Goal: Information Seeking & Learning: Learn about a topic

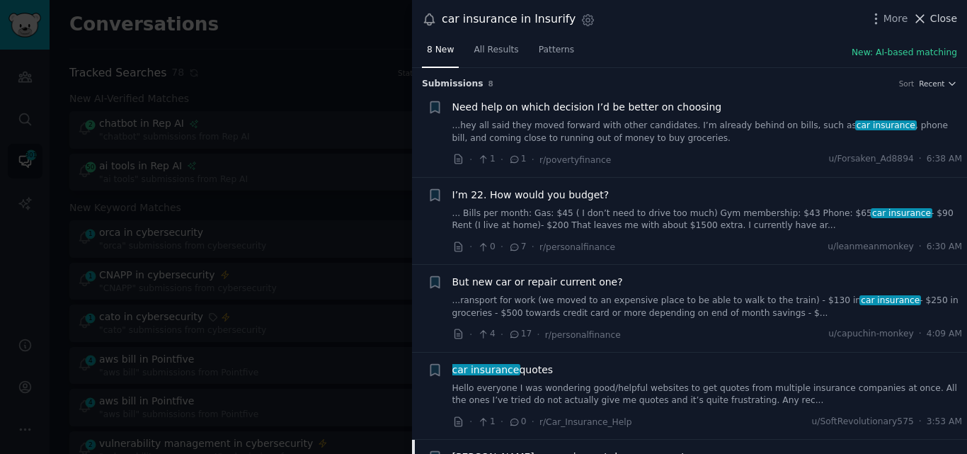
click at [936, 18] on span "Close" at bounding box center [944, 18] width 27 height 15
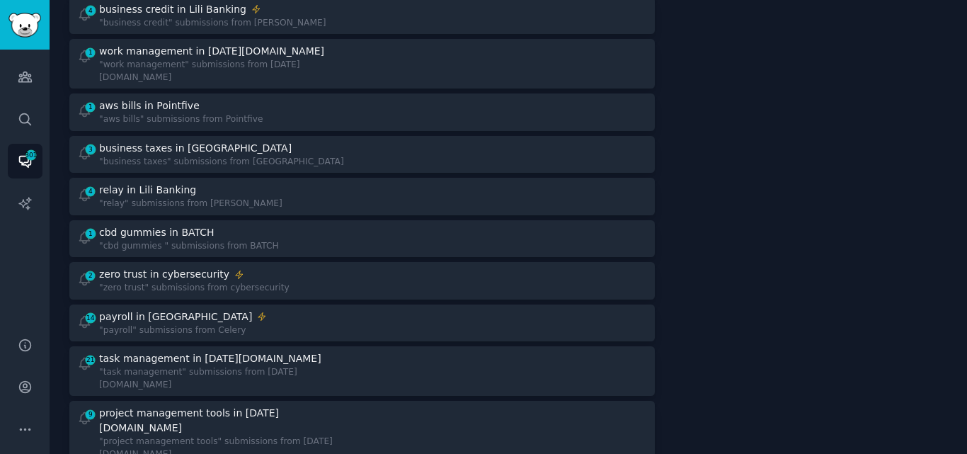
scroll to position [759, 0]
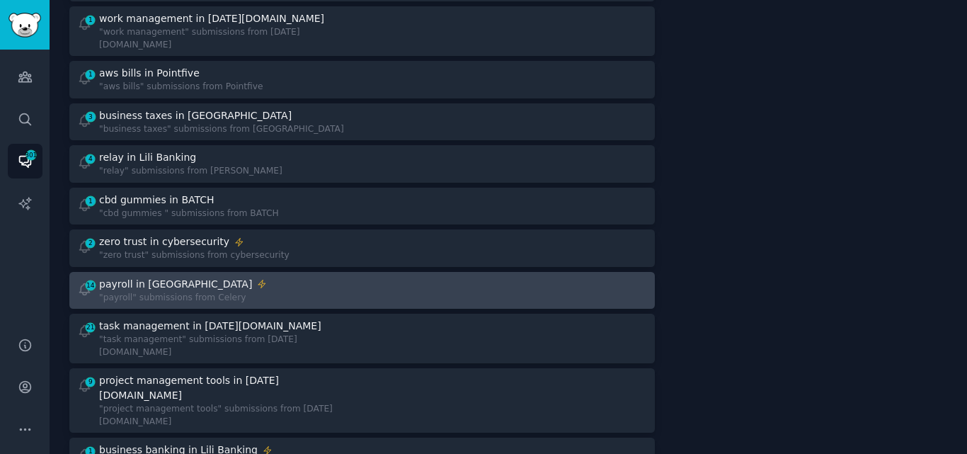
click at [278, 277] on div "14 payroll in Celery "payroll" submissions from Celery" at bounding box center [214, 291] width 275 height 28
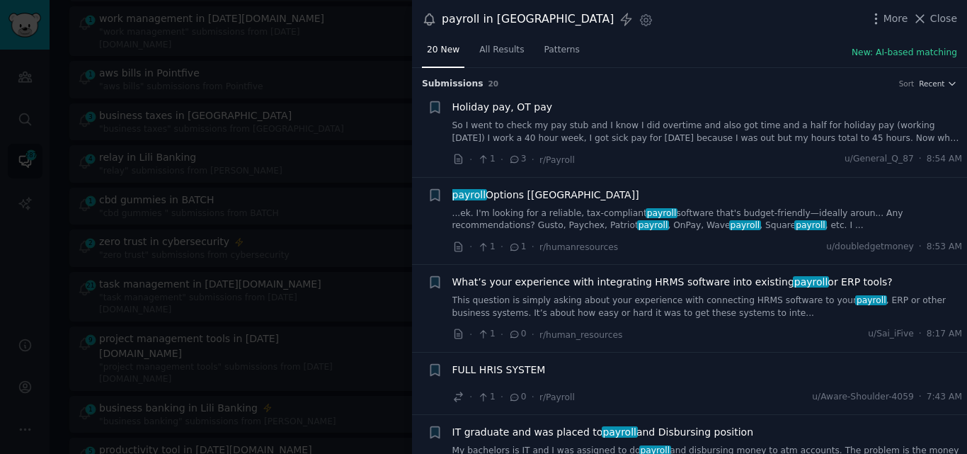
click at [646, 213] on span "payroll" at bounding box center [662, 213] width 32 height 10
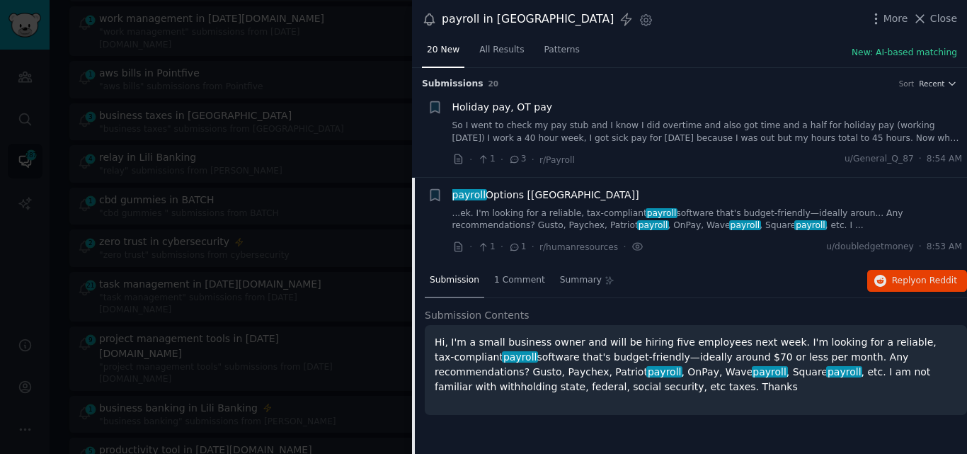
scroll to position [110, 0]
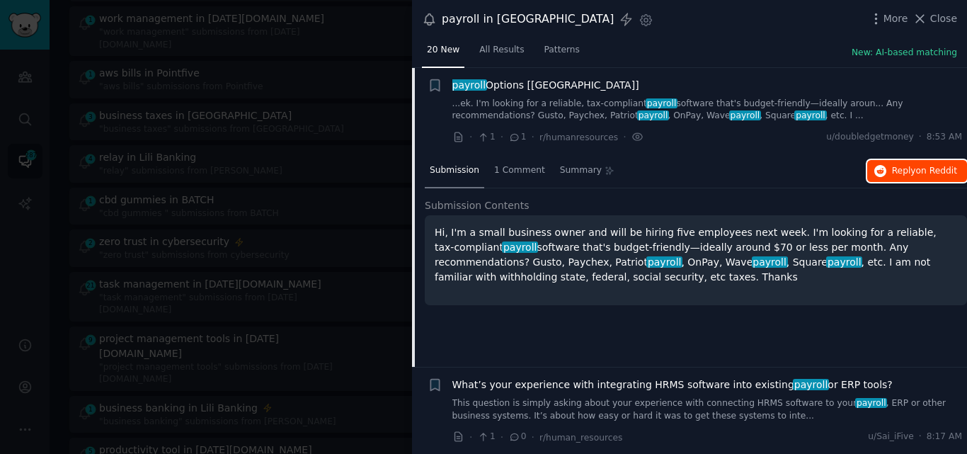
click at [907, 168] on span "Reply on Reddit" at bounding box center [924, 171] width 65 height 13
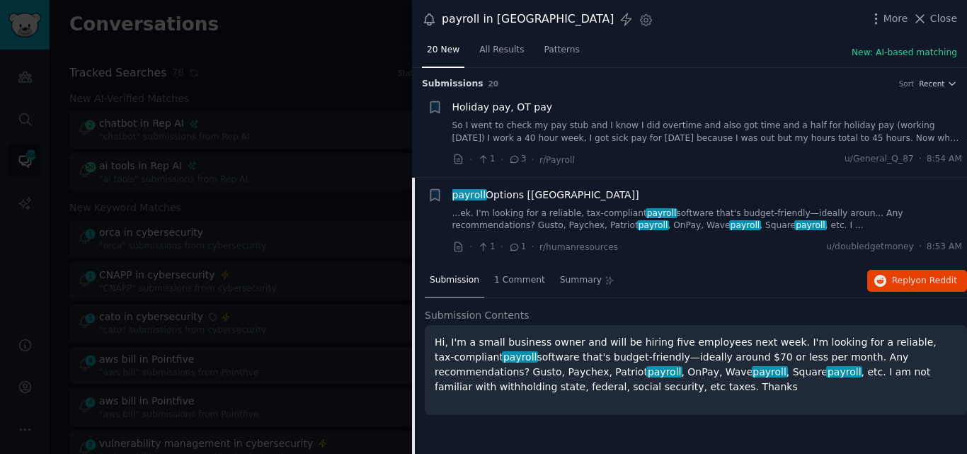
click at [521, 190] on span "payroll Options [[GEOGRAPHIC_DATA]]" at bounding box center [546, 195] width 187 height 15
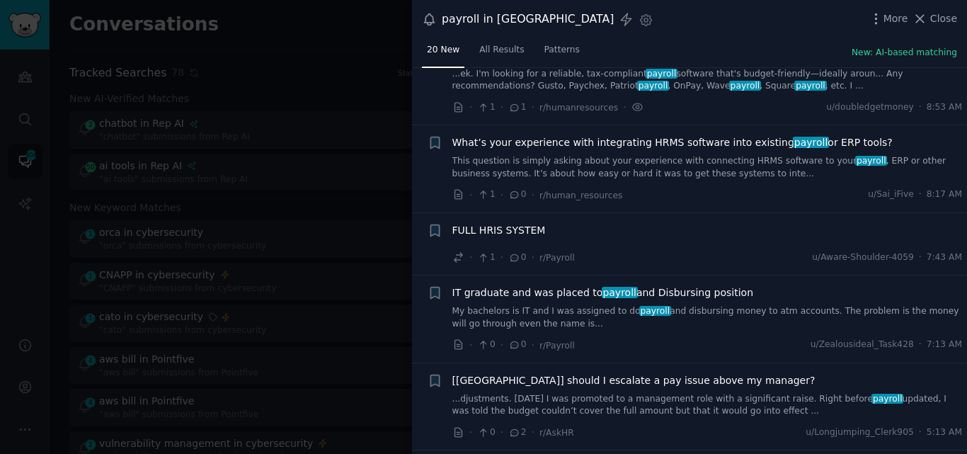
scroll to position [142, 0]
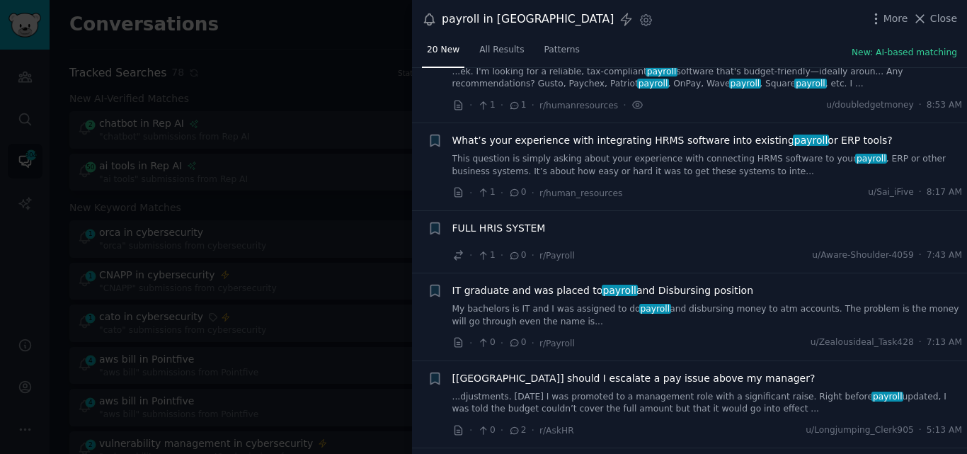
click at [525, 227] on span "FULL HRIS SYSTEM" at bounding box center [499, 228] width 93 height 15
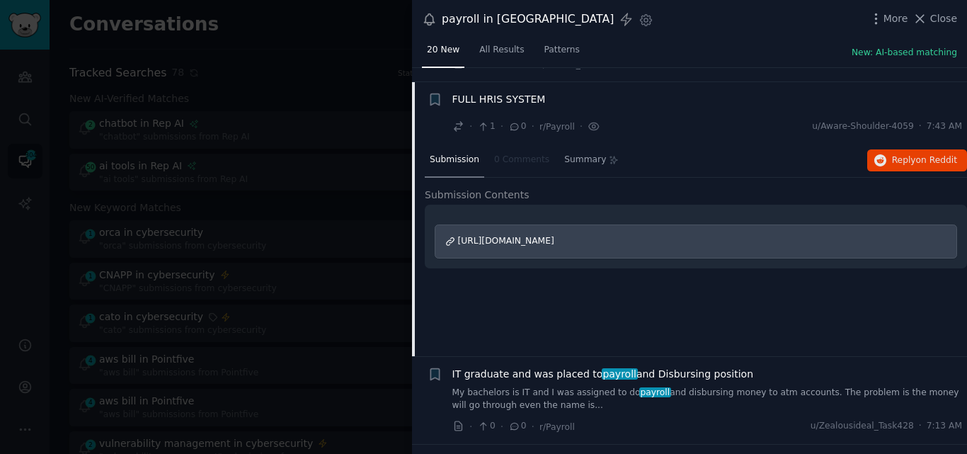
scroll to position [285, 0]
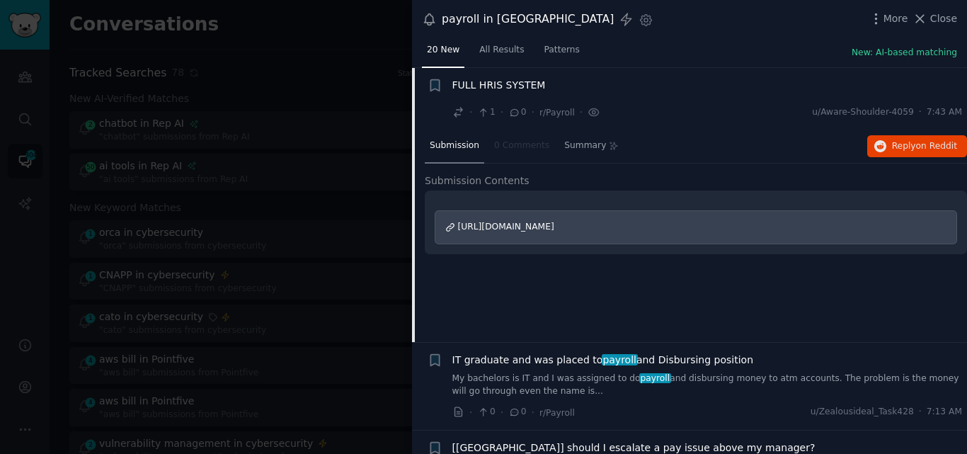
click at [506, 81] on span "FULL HRIS SYSTEM" at bounding box center [499, 85] width 93 height 15
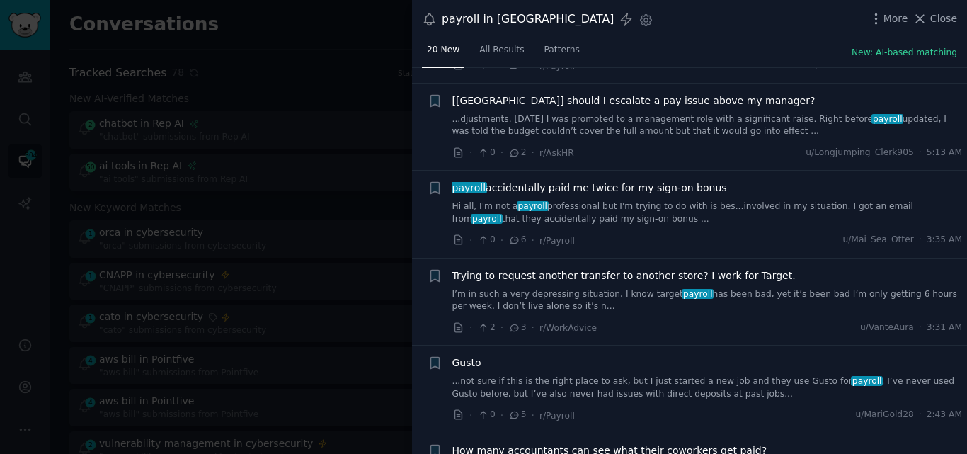
scroll to position [424, 0]
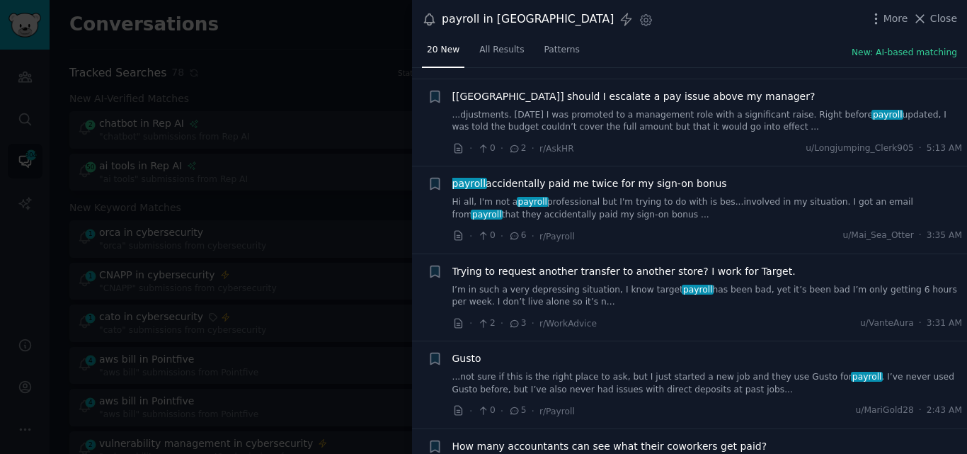
click at [540, 109] on link "...djustments. [DATE] I was promoted to a management role with a significant ra…" at bounding box center [708, 121] width 511 height 25
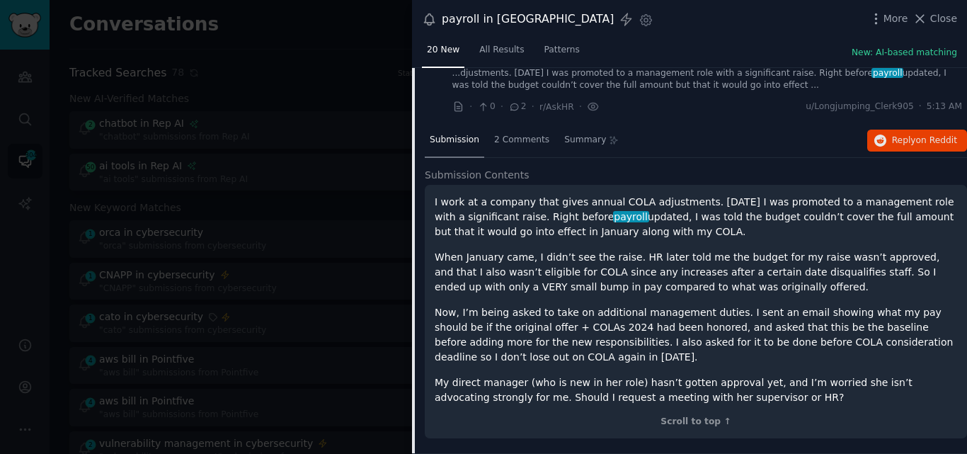
scroll to position [447, 0]
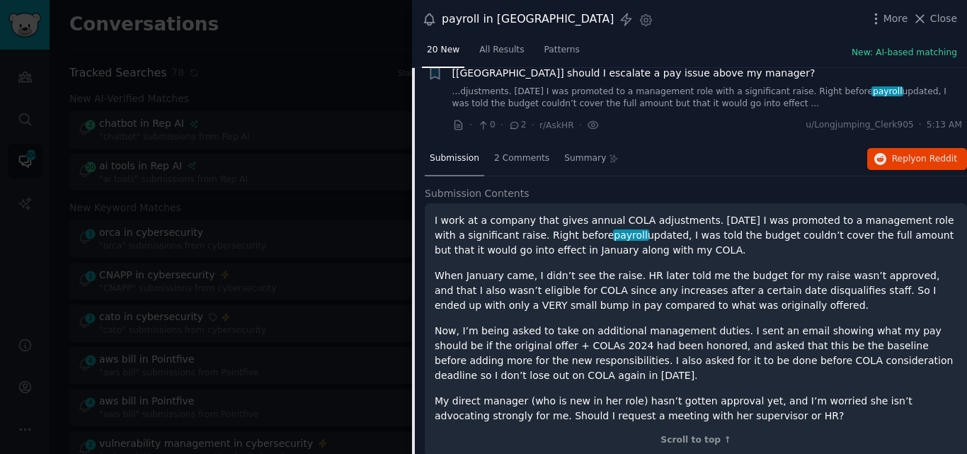
click at [563, 76] on span "[[GEOGRAPHIC_DATA]] should I escalate a pay issue above my manager?" at bounding box center [634, 73] width 363 height 15
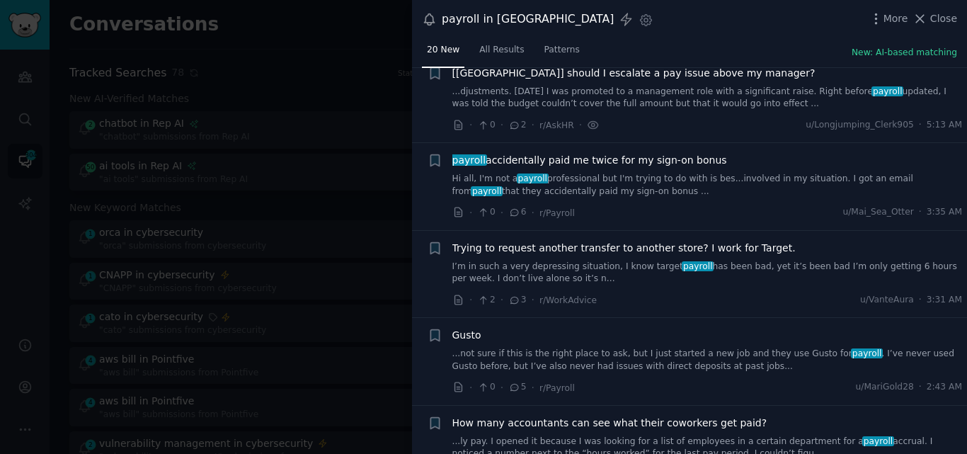
scroll to position [435, 0]
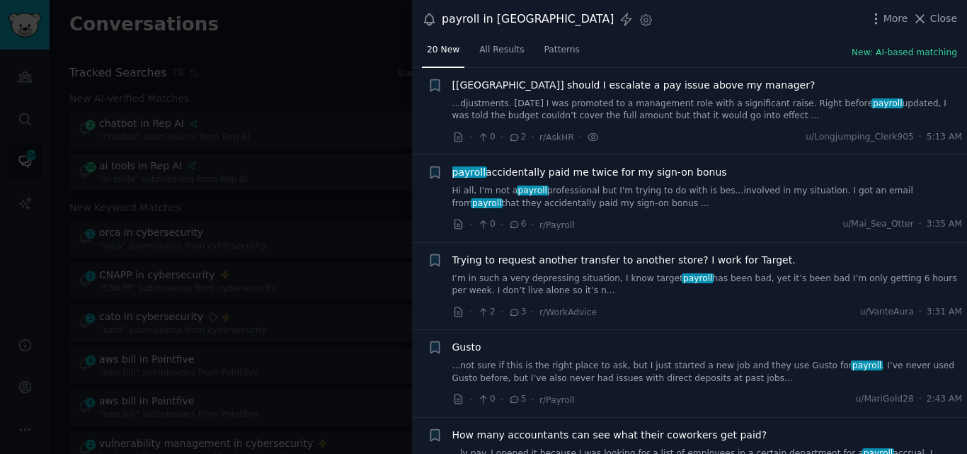
click at [576, 175] on span "payroll accidentally paid me twice for my sign-on bonus" at bounding box center [590, 172] width 275 height 15
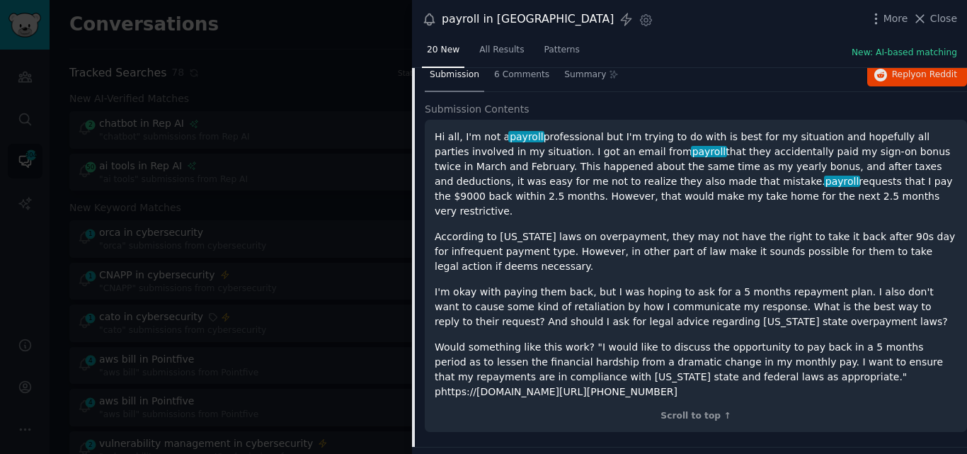
scroll to position [622, 0]
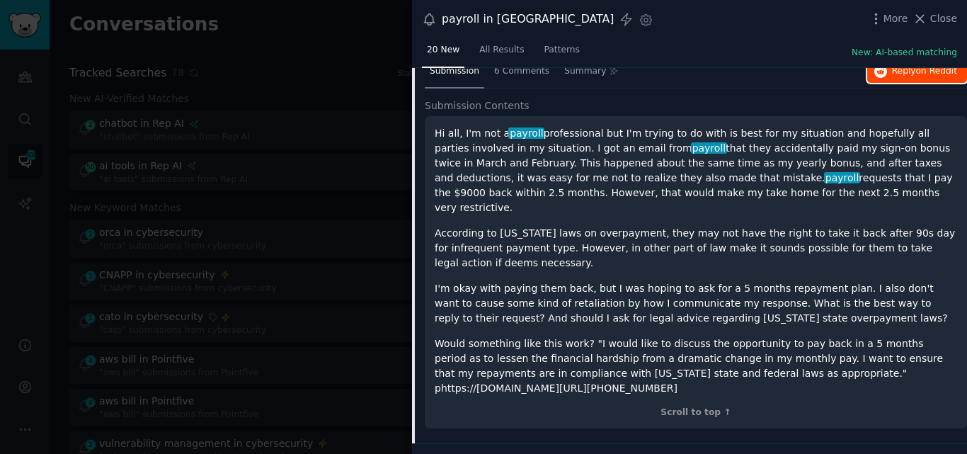
click at [903, 69] on span "Reply on Reddit" at bounding box center [924, 71] width 65 height 13
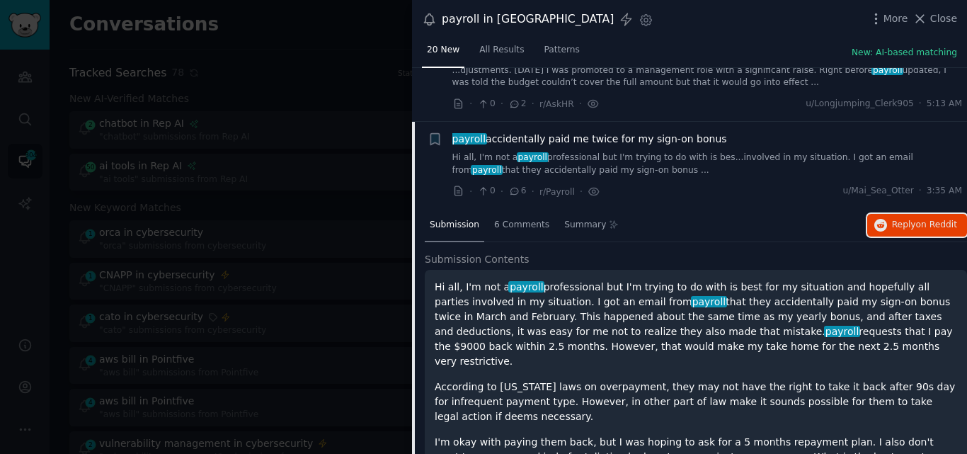
scroll to position [479, 0]
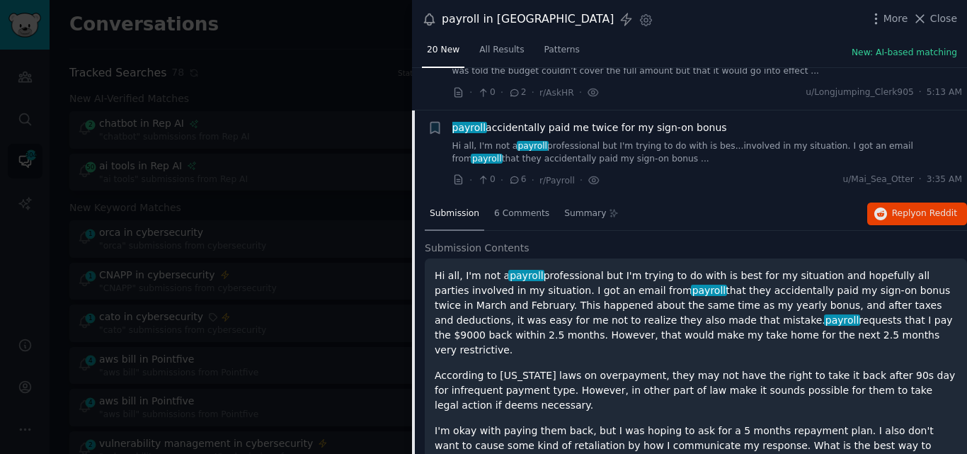
click at [619, 125] on span "payroll accidentally paid me twice for my sign-on bonus" at bounding box center [590, 127] width 275 height 15
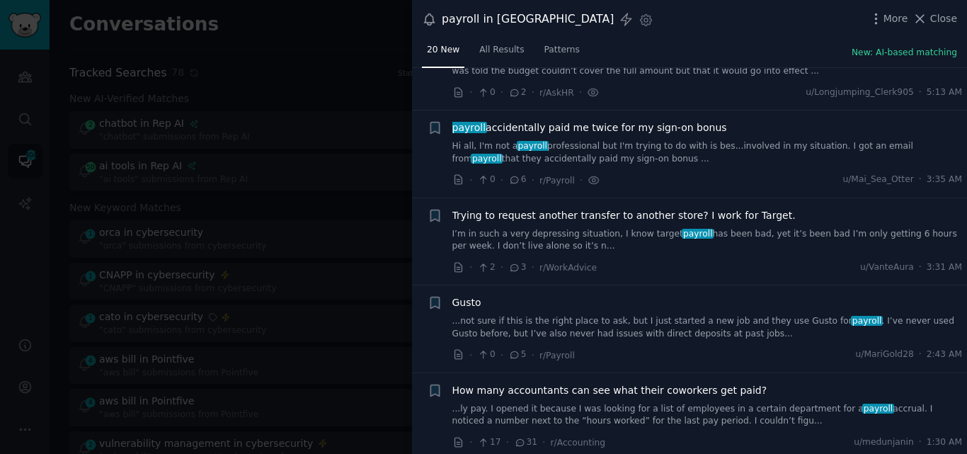
scroll to position [523, 0]
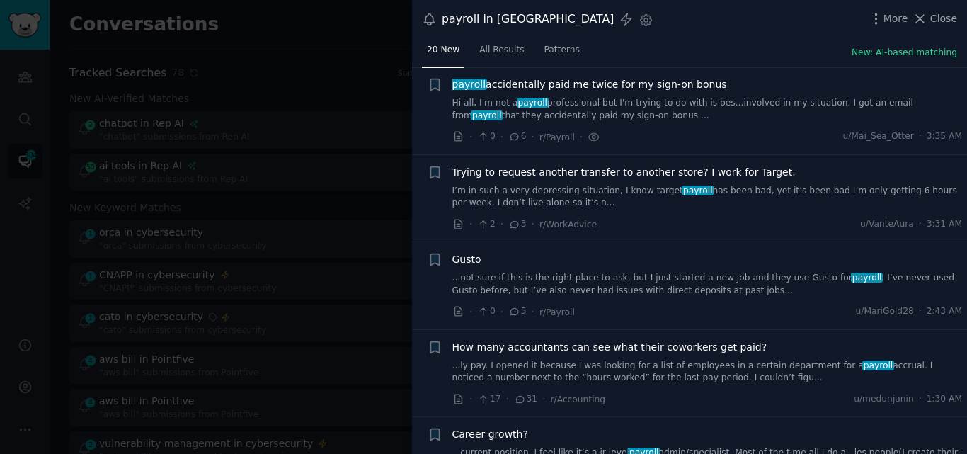
click at [599, 290] on link "...not sure if this is the right place to ask, but I just started a new job and…" at bounding box center [708, 284] width 511 height 25
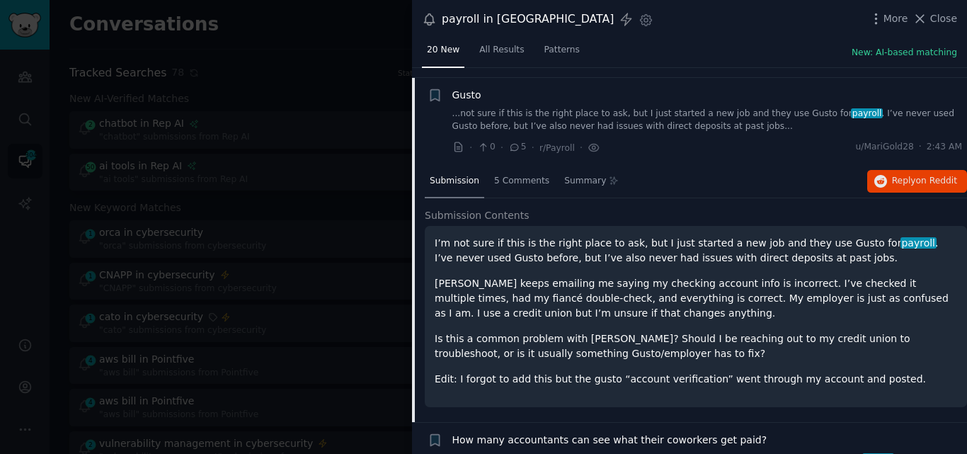
scroll to position [698, 0]
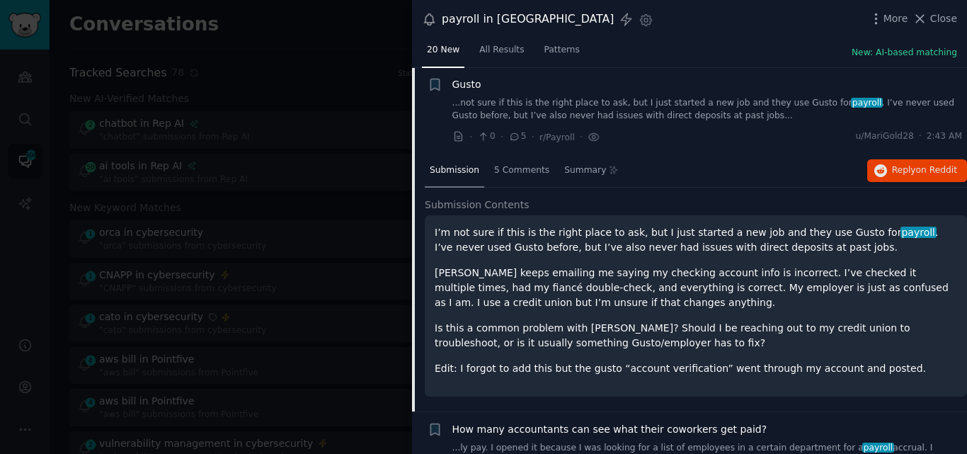
click at [471, 86] on span "Gusto" at bounding box center [467, 84] width 29 height 15
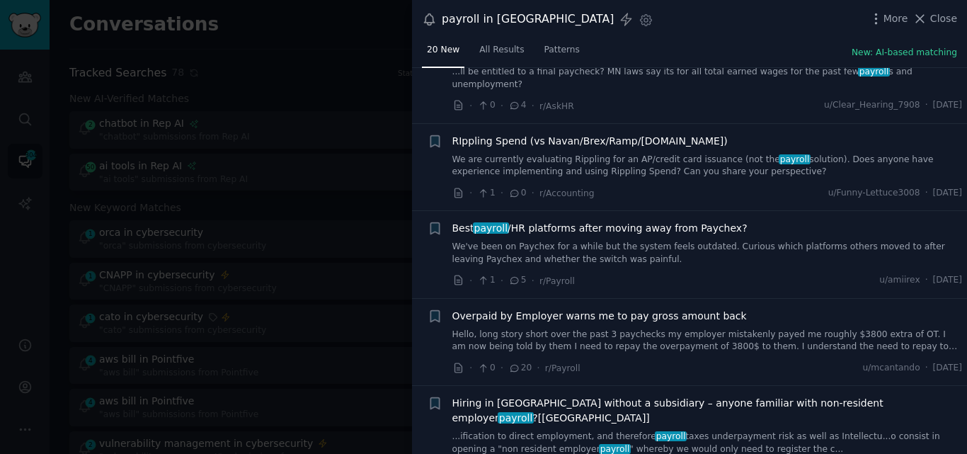
scroll to position [1335, 0]
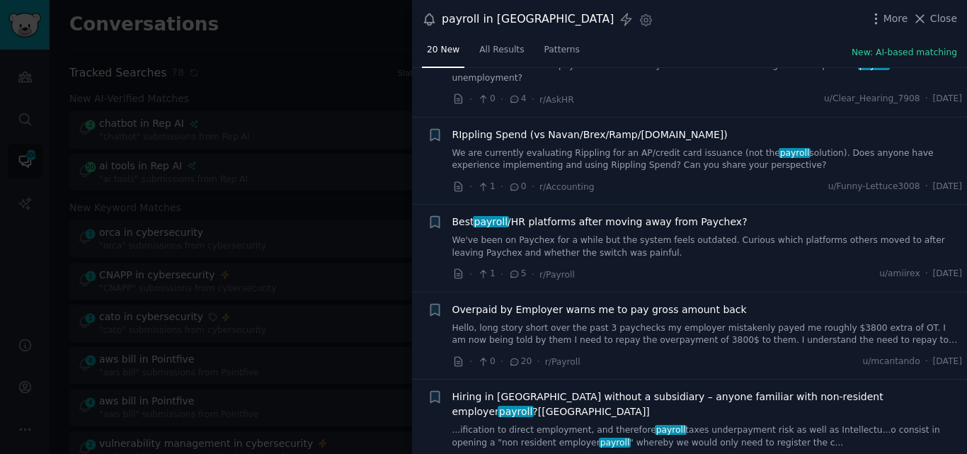
click at [555, 234] on link "We've been on Paychex for a while but the system feels outdated. Curious which …" at bounding box center [708, 246] width 511 height 25
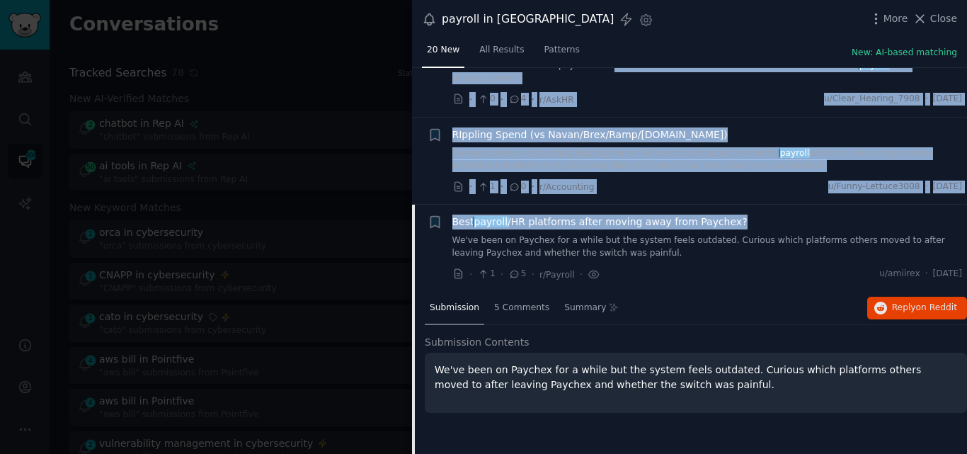
scroll to position [1294, 0]
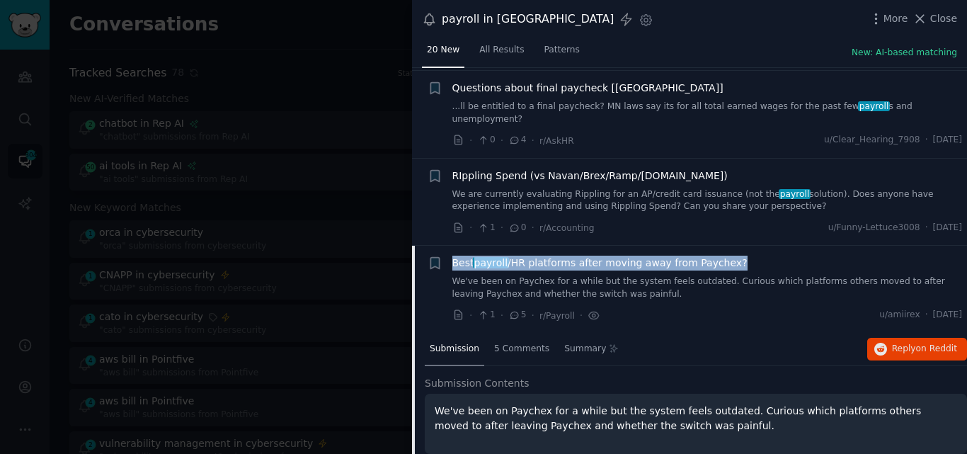
drag, startPoint x: 728, startPoint y: 86, endPoint x: 453, endPoint y: 249, distance: 320.4
click at [453, 256] on div "Best payroll /HR platforms after moving away from Paychex?" at bounding box center [708, 263] width 511 height 15
copy span "Best payroll /HR platforms after moving away from Paychex?"
click at [875, 343] on icon "button" at bounding box center [881, 349] width 13 height 13
click at [943, 21] on span "Close" at bounding box center [944, 18] width 27 height 15
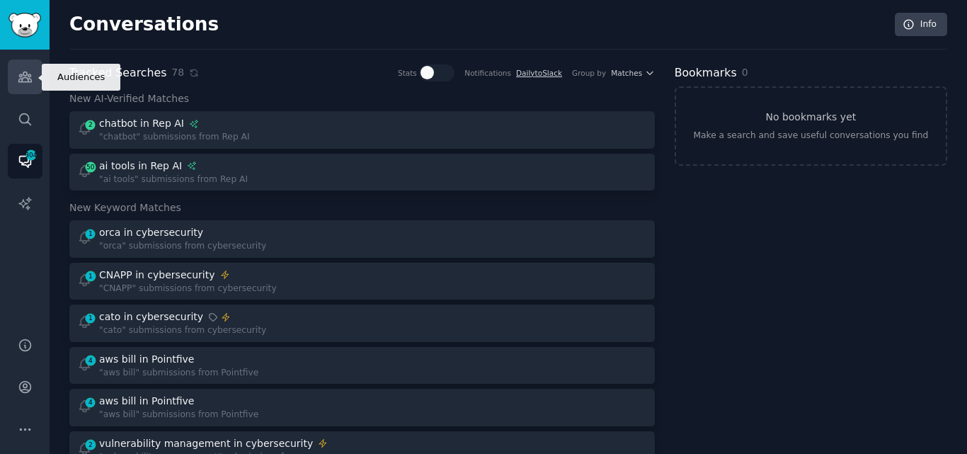
click at [18, 75] on icon "Sidebar" at bounding box center [25, 76] width 15 height 15
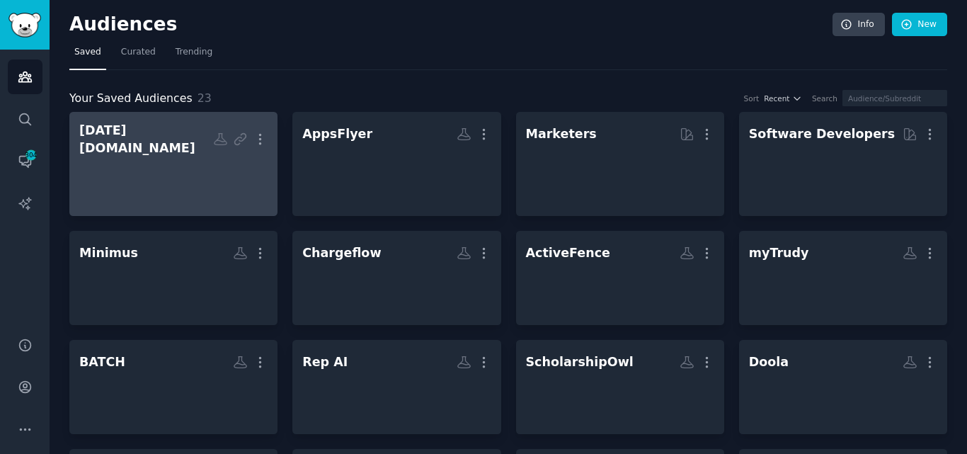
click at [145, 157] on div at bounding box center [173, 182] width 188 height 50
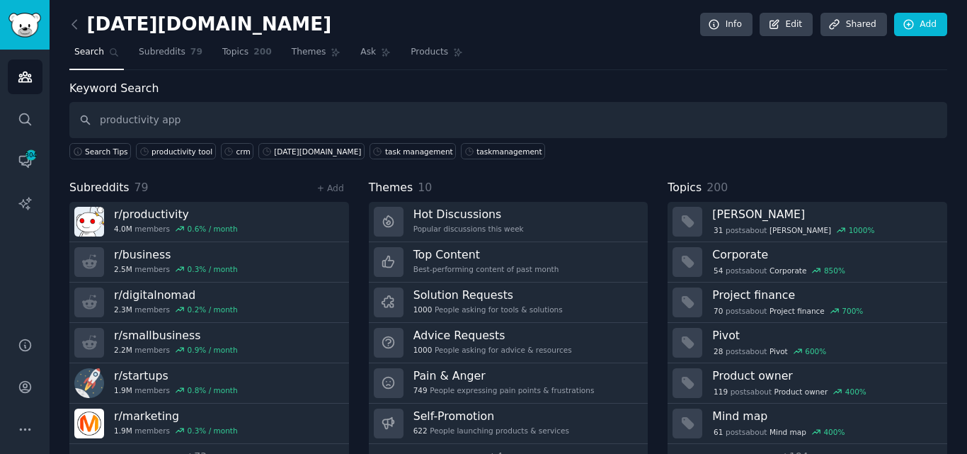
type input "productivity app"
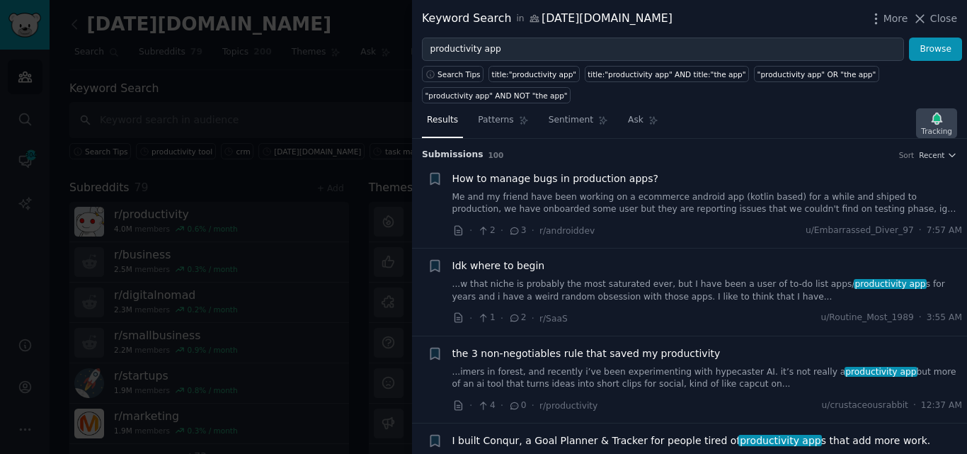
click at [939, 119] on icon "button" at bounding box center [937, 118] width 10 height 11
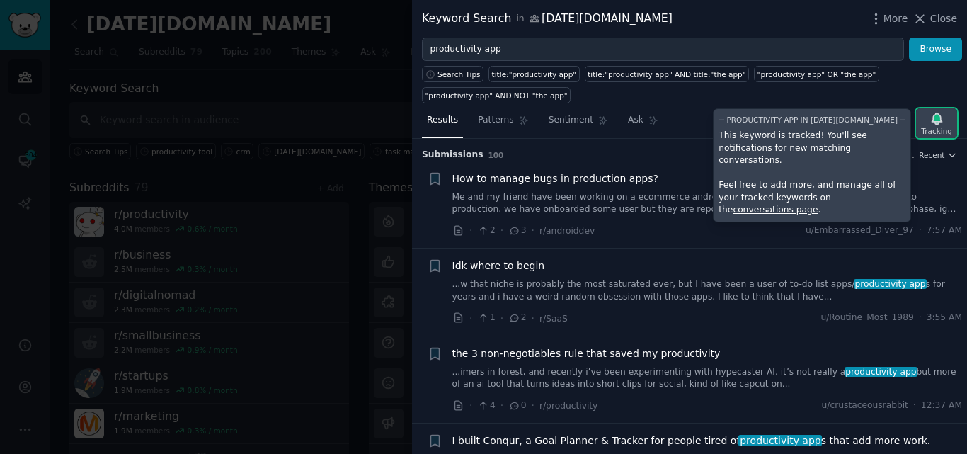
click at [944, 123] on icon "button" at bounding box center [937, 118] width 15 height 15
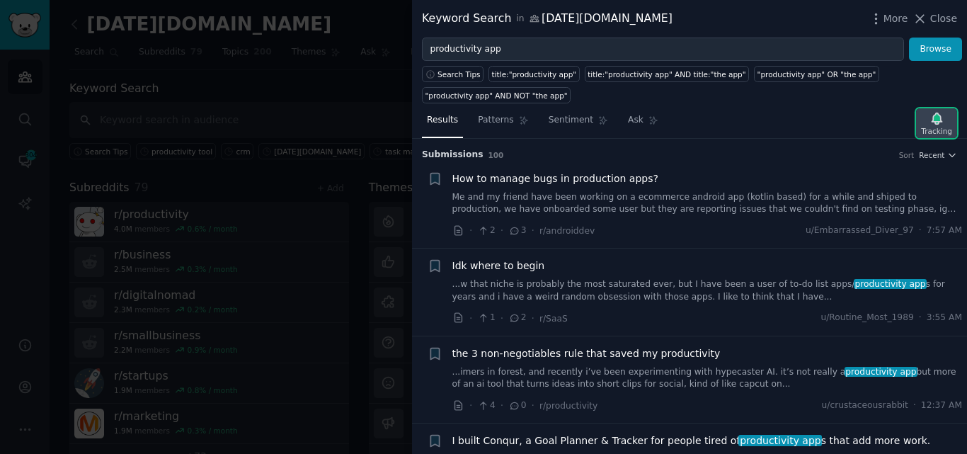
click at [944, 123] on icon "button" at bounding box center [937, 118] width 15 height 15
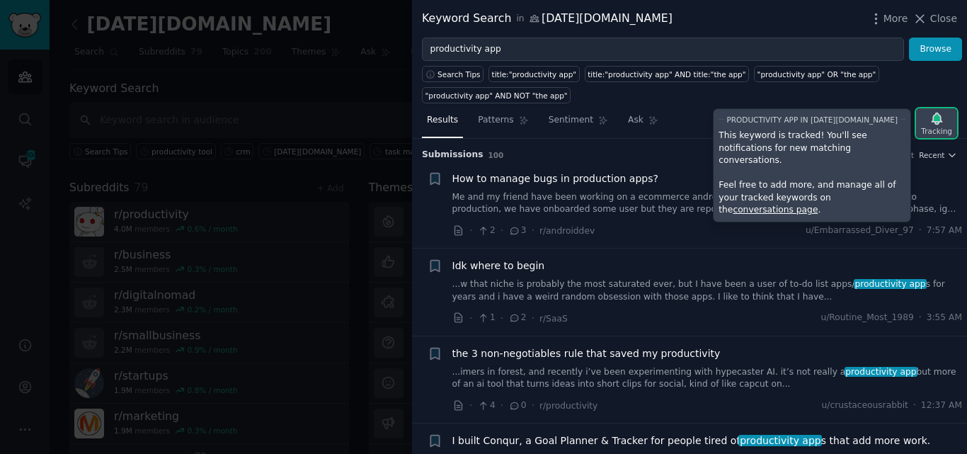
click at [944, 124] on icon "button" at bounding box center [937, 118] width 15 height 15
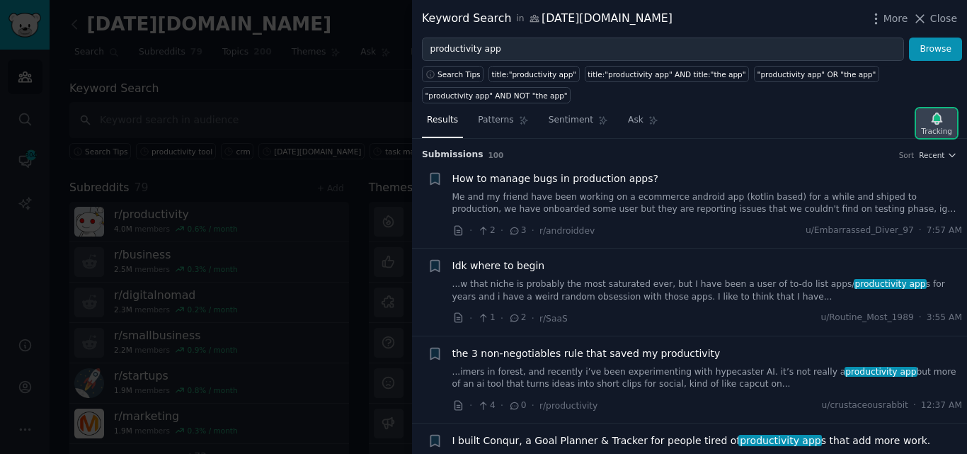
click at [944, 124] on icon "button" at bounding box center [937, 118] width 15 height 15
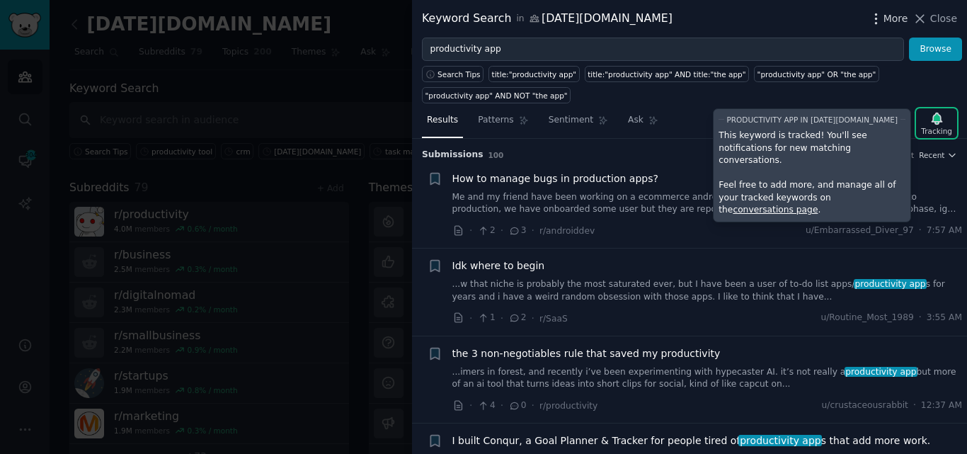
click at [908, 19] on span "More" at bounding box center [896, 18] width 25 height 15
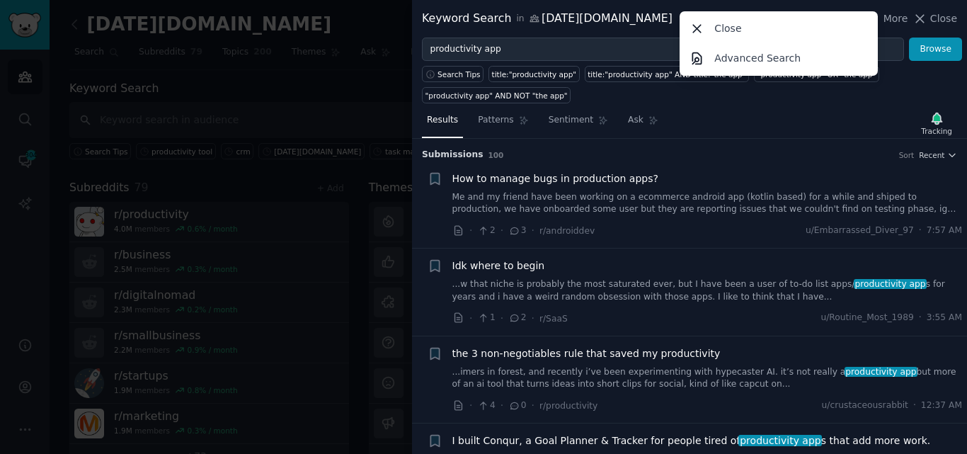
click at [751, 130] on div "Results Patterns Sentiment Ask Tracking" at bounding box center [689, 123] width 555 height 30
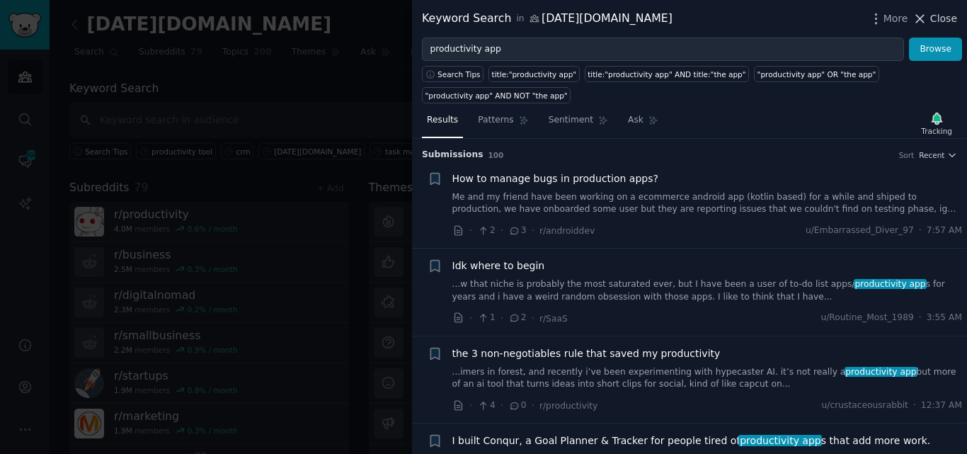
click at [928, 21] on icon at bounding box center [920, 18] width 15 height 15
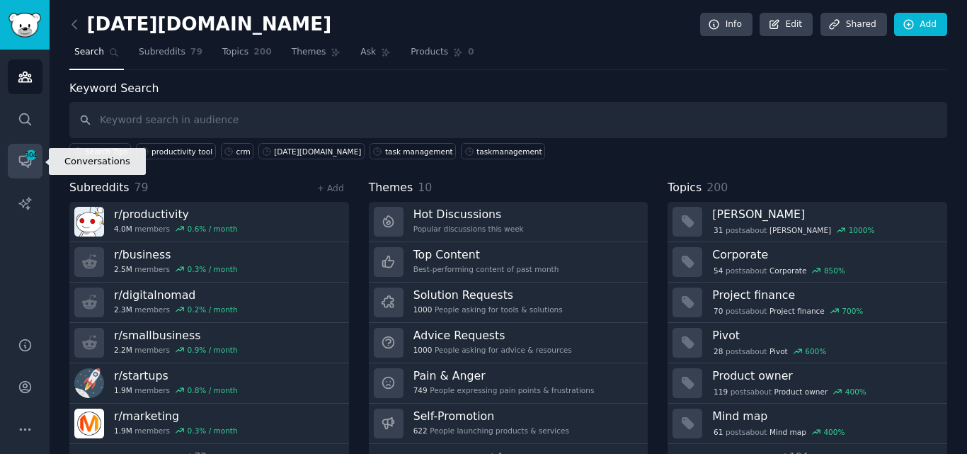
click at [21, 160] on icon "Sidebar" at bounding box center [25, 161] width 15 height 15
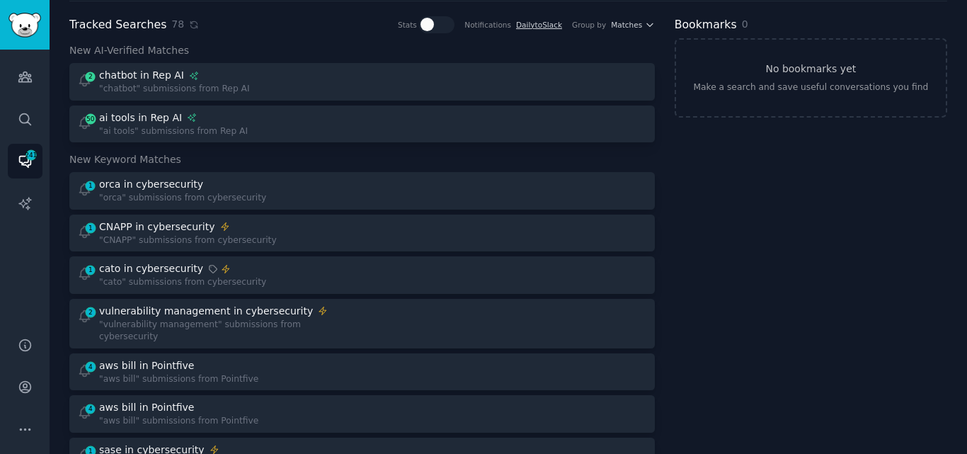
scroll to position [2641, 0]
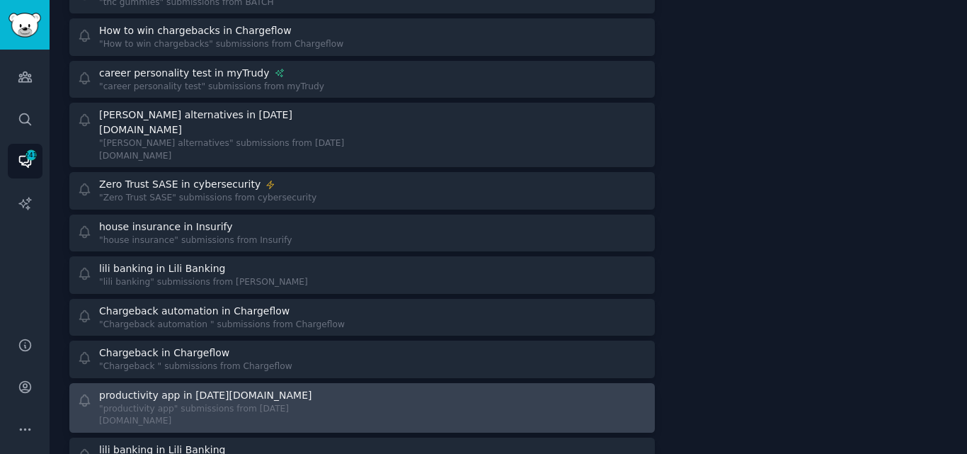
click at [203, 388] on div "productivity app in [DATE][DOMAIN_NAME]" at bounding box center [205, 395] width 212 height 15
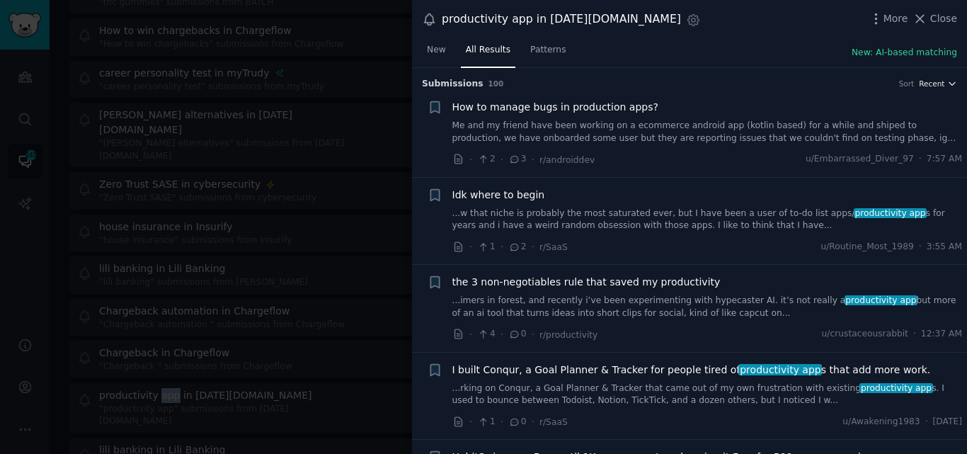
click at [923, 79] on span "Recent" at bounding box center [931, 84] width 25 height 10
click at [547, 50] on span "Patterns" at bounding box center [547, 50] width 35 height 13
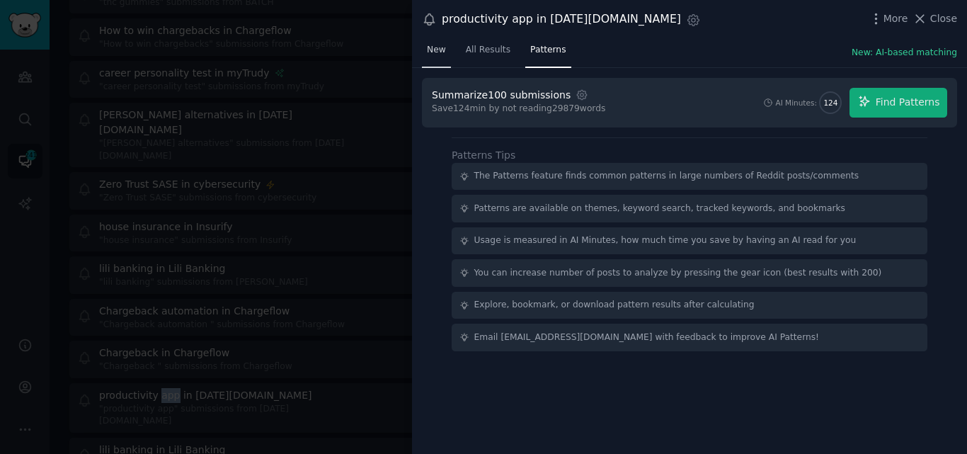
click at [442, 48] on span "New" at bounding box center [436, 50] width 19 height 13
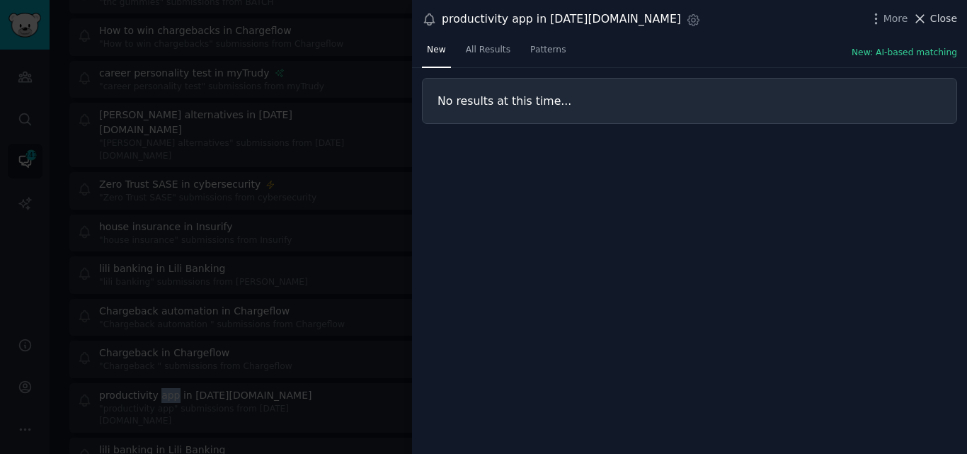
click at [935, 21] on span "Close" at bounding box center [944, 18] width 27 height 15
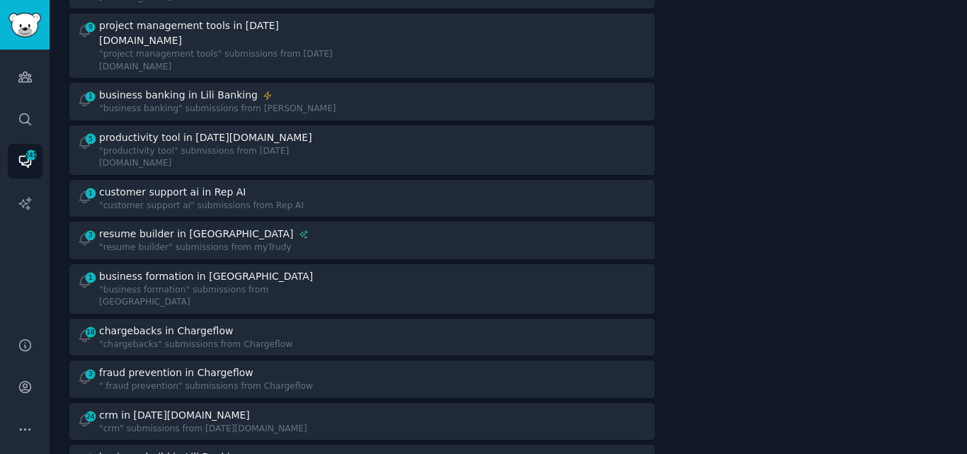
scroll to position [1103, 0]
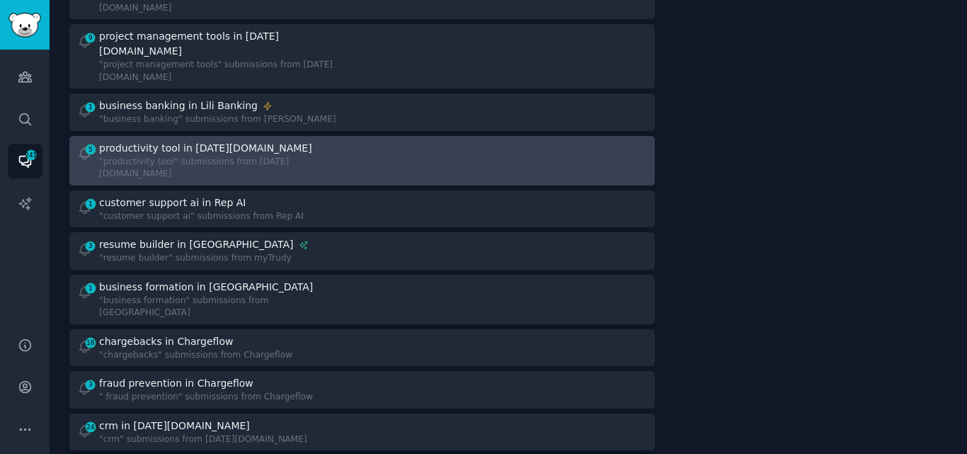
click at [236, 141] on div "productivity tool in [DATE][DOMAIN_NAME]" at bounding box center [205, 148] width 213 height 15
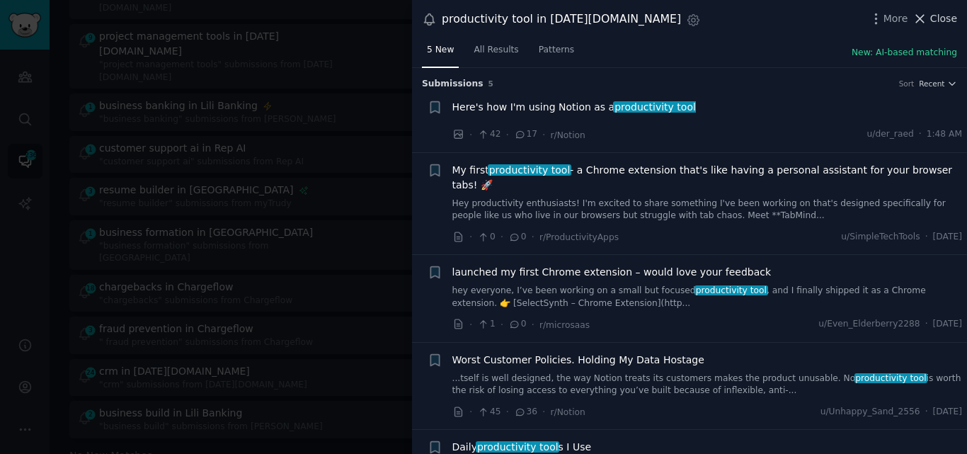
click at [928, 15] on icon at bounding box center [920, 18] width 15 height 15
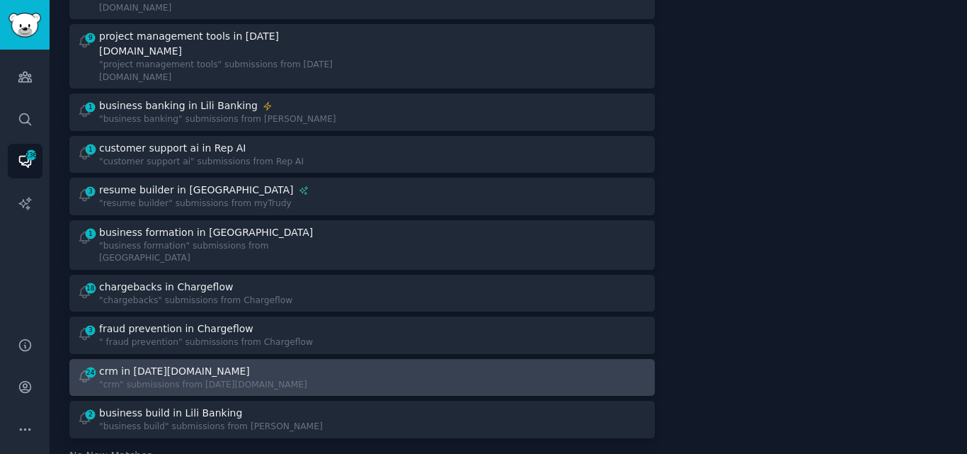
click at [173, 364] on div "crm in [DATE][DOMAIN_NAME]" at bounding box center [174, 371] width 151 height 15
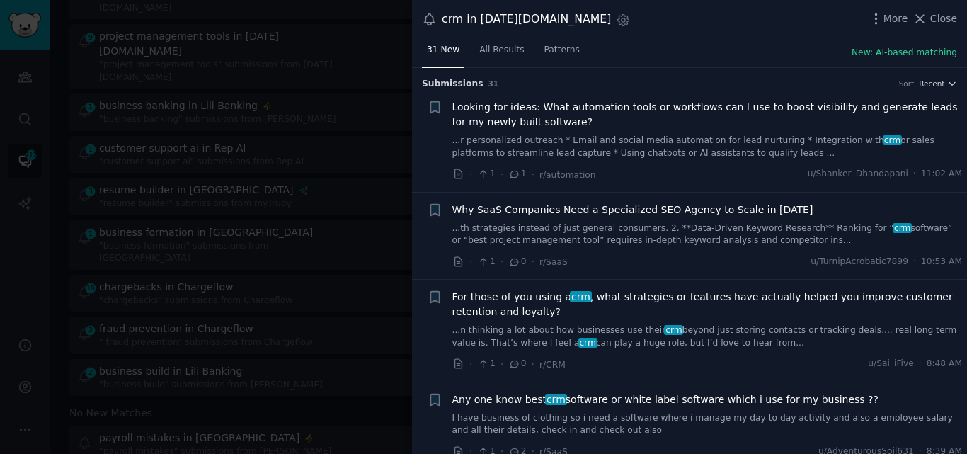
click at [569, 153] on link "...r personalized outreach * Email and social media automation for lead nurturi…" at bounding box center [708, 147] width 511 height 25
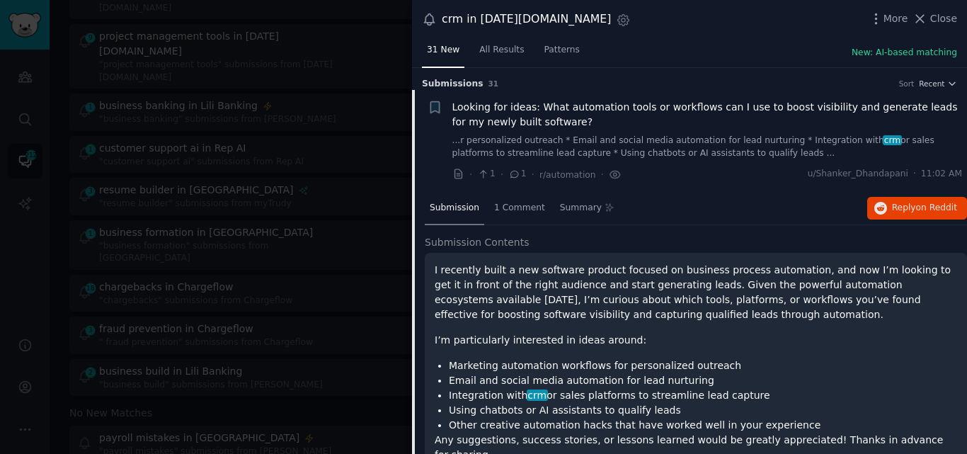
scroll to position [23, 0]
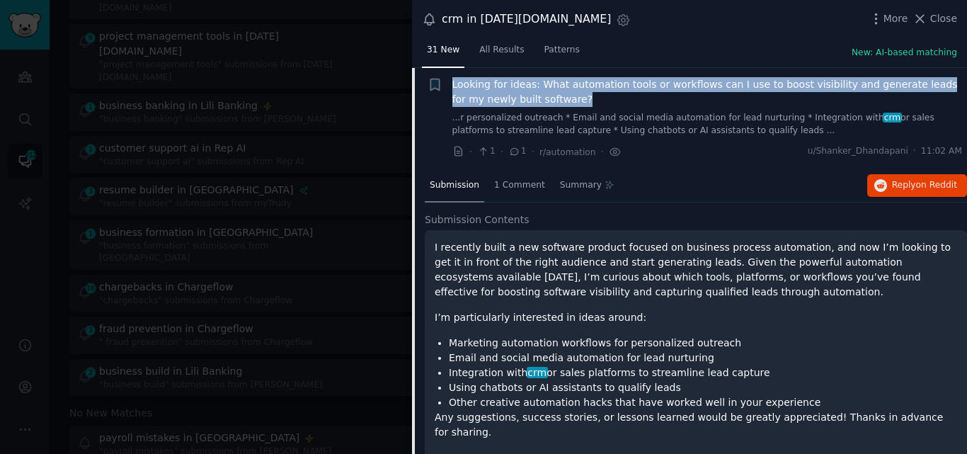
drag, startPoint x: 444, startPoint y: 92, endPoint x: 559, endPoint y: 101, distance: 115.8
click at [559, 101] on div "Bookmark this conversation + Looking for ideas: What automation tools or workfl…" at bounding box center [695, 118] width 535 height 82
copy span "Looking for ideas: What automation tools or workflows can I use to boost visibi…"
click at [520, 82] on span "Looking for ideas: What automation tools or workflows can I use to boost visibi…" at bounding box center [708, 92] width 511 height 30
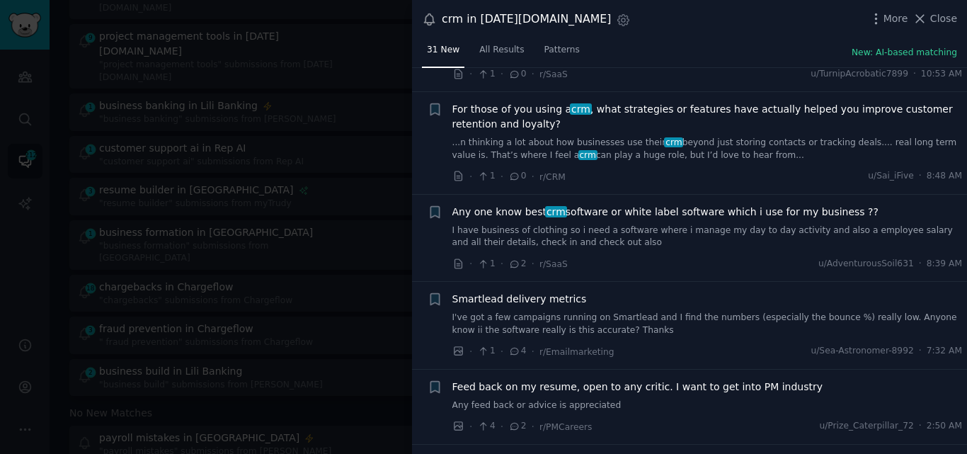
scroll to position [218, 0]
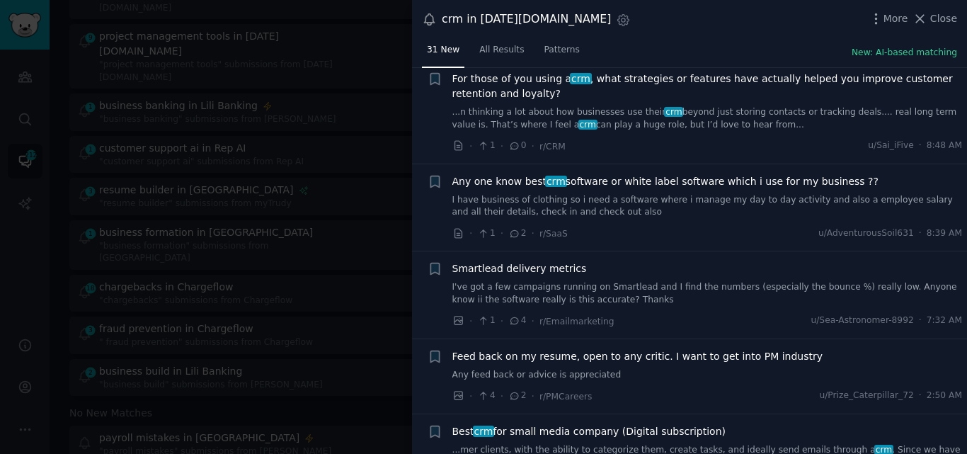
click at [793, 195] on link "I have business of clothing so i need a software where i manage my day to day a…" at bounding box center [708, 206] width 511 height 25
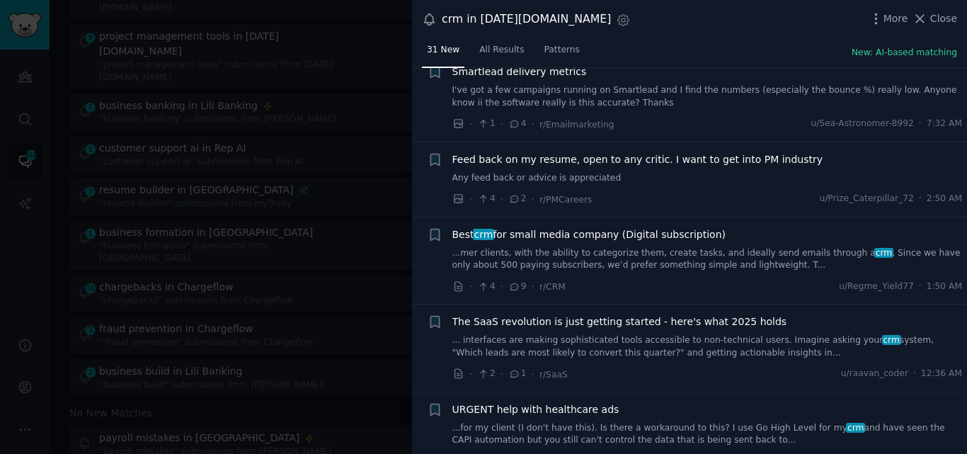
scroll to position [634, 0]
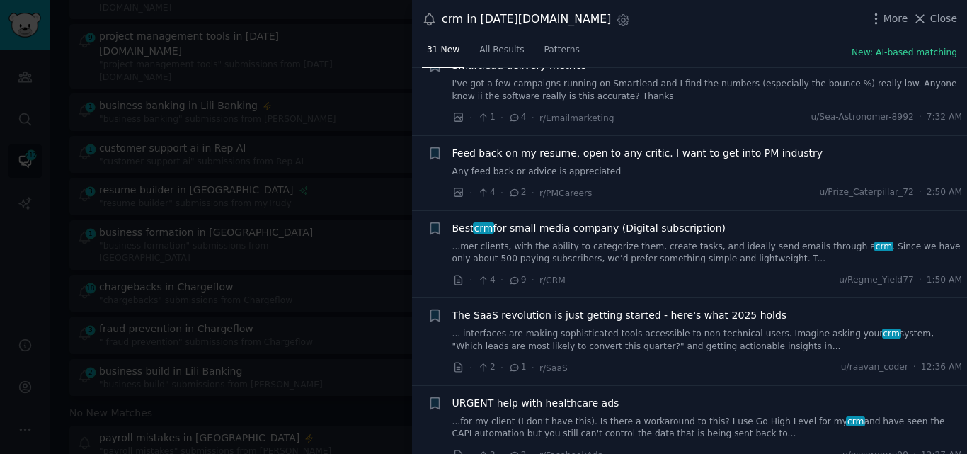
click at [635, 246] on link "...mer clients, with the ability to categorize them, create tasks, and ideally …" at bounding box center [708, 253] width 511 height 25
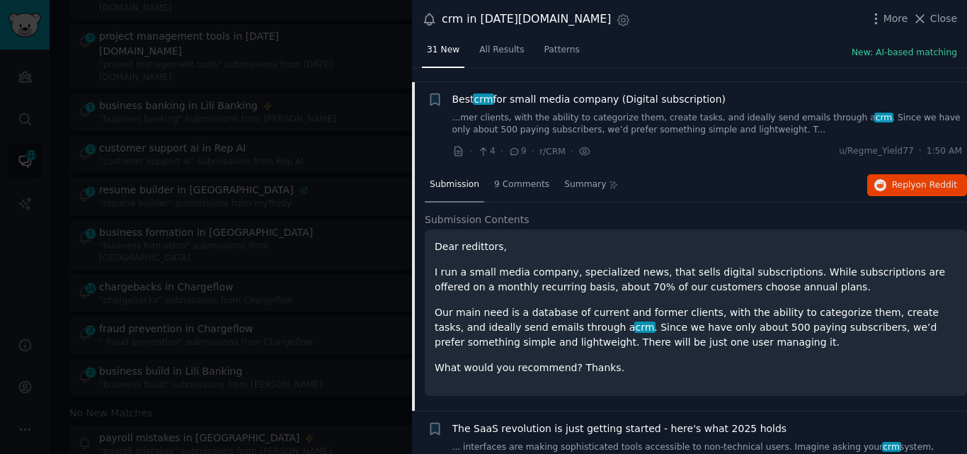
scroll to position [564, 0]
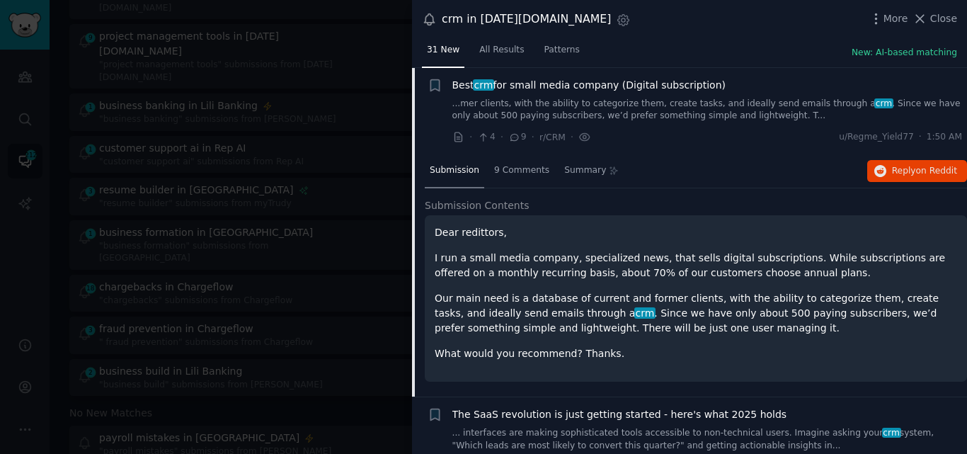
drag, startPoint x: 710, startPoint y: 82, endPoint x: 452, endPoint y: 84, distance: 257.8
click at [453, 84] on div "Best crm for small media company (Digital subscription)" at bounding box center [708, 85] width 511 height 15
copy span "Best crm for small media company (Digital subscription)"
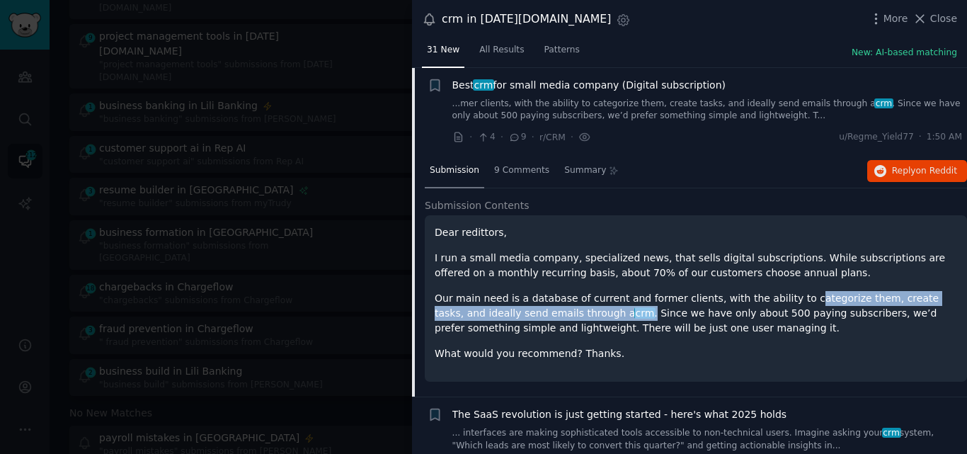
drag, startPoint x: 774, startPoint y: 300, endPoint x: 552, endPoint y: 314, distance: 222.1
click at [552, 314] on p "Our main need is a database of current and former clients, with the ability to …" at bounding box center [696, 313] width 523 height 45
copy p "ategorize them, create tasks, and ideally send emails through a crm ."
click at [561, 82] on span "Best crm for small media company (Digital subscription)" at bounding box center [590, 85] width 274 height 15
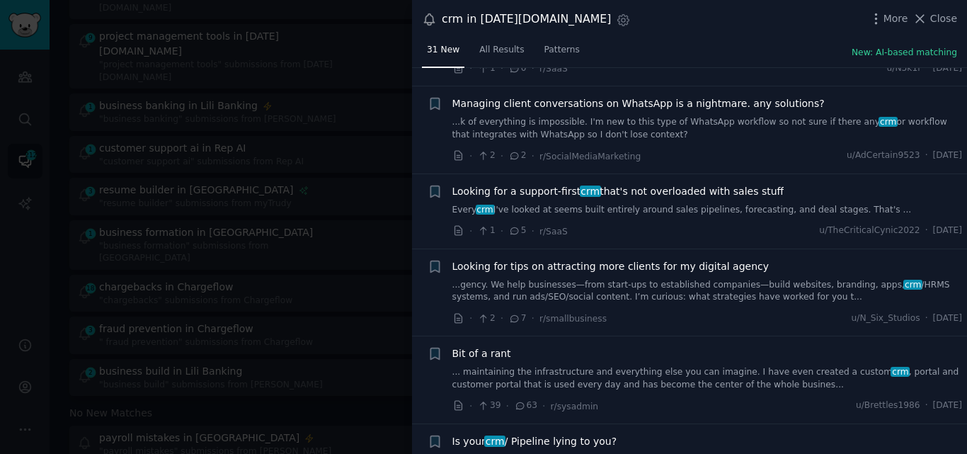
scroll to position [2067, 0]
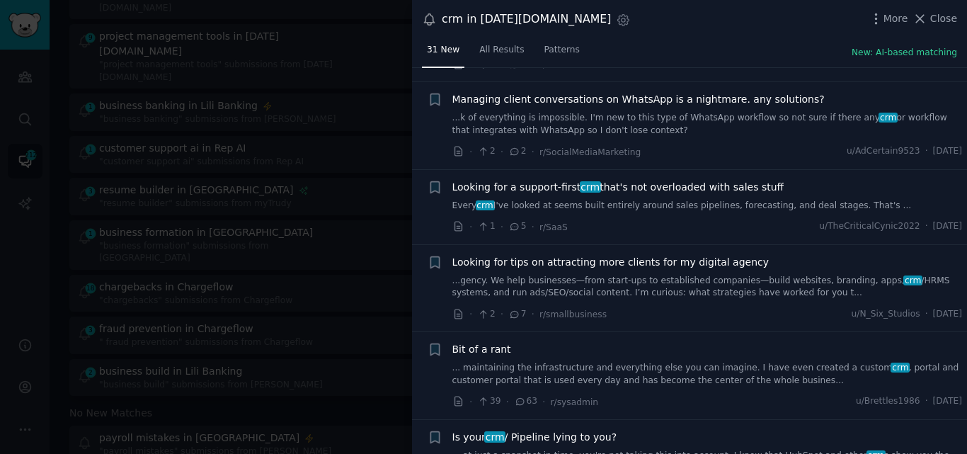
click at [649, 198] on div "Looking for a support-first crm that's not overloaded with sales stuff Every cr…" at bounding box center [708, 196] width 511 height 33
click at [610, 206] on link "Every crm I've looked at seems built entirely around sales pipelines, forecasti…" at bounding box center [708, 206] width 511 height 13
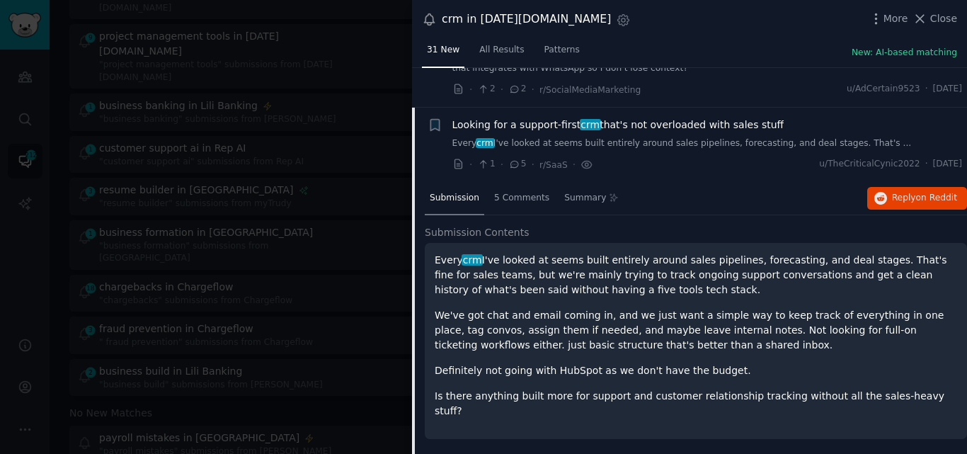
scroll to position [2123, 0]
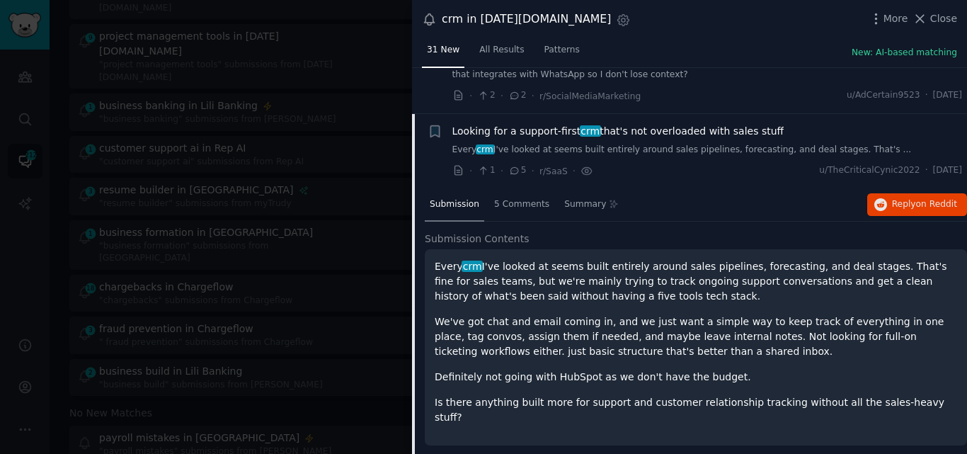
drag, startPoint x: 768, startPoint y: 85, endPoint x: 452, endPoint y: 129, distance: 319.6
click at [453, 129] on div "Looking for a support-first crm that's not overloaded with sales stuff" at bounding box center [708, 131] width 511 height 15
copy span "Looking for a support-first crm that's not overloaded with sales stuff"
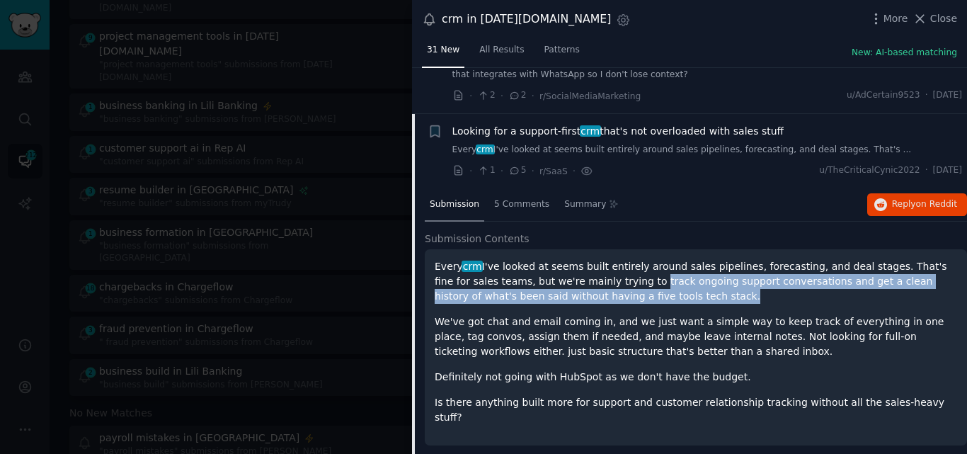
drag, startPoint x: 579, startPoint y: 281, endPoint x: 597, endPoint y: 297, distance: 24.1
click at [597, 297] on p "Every crm I've looked at seems built entirely around sales pipelines, forecasti…" at bounding box center [696, 281] width 523 height 45
copy p "track ongoing support conversations and get a clean history of what's been said…"
click at [925, 23] on icon at bounding box center [921, 19] width 8 height 8
